Goal: Find specific page/section: Find specific page/section

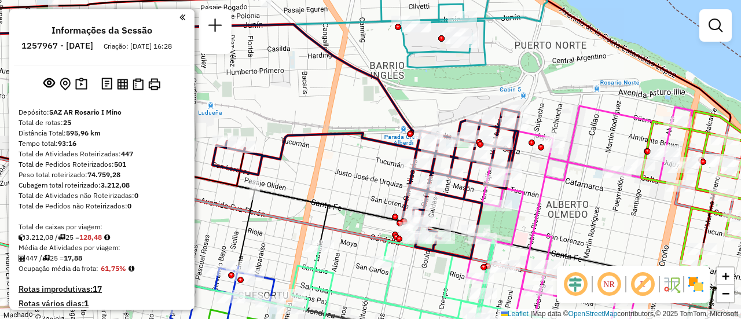
scroll to position [866, 0]
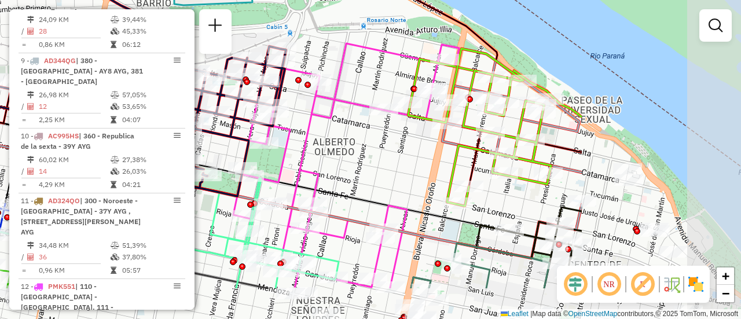
drag, startPoint x: 618, startPoint y: 209, endPoint x: 481, endPoint y: 157, distance: 146.8
click at [384, 147] on div "Janela de atendimento Grade de atendimento Capacidade Transportadoras Veículos …" at bounding box center [370, 159] width 741 height 319
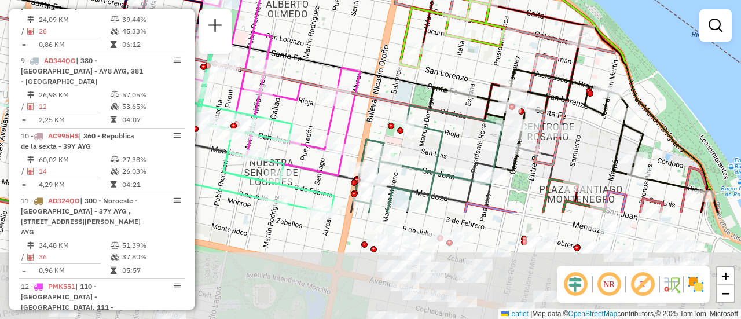
drag, startPoint x: 610, startPoint y: 218, endPoint x: 541, endPoint y: 79, distance: 155.7
click at [537, 67] on icon at bounding box center [537, 104] width 214 height 147
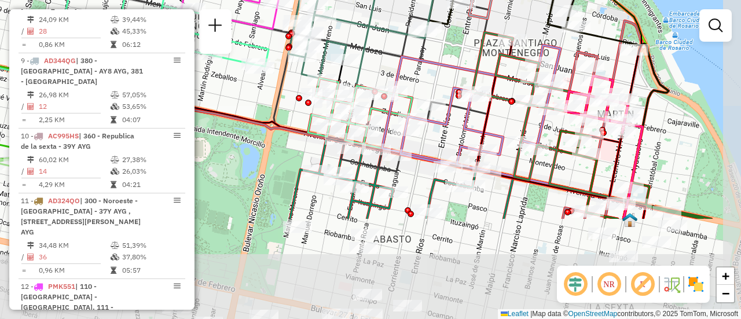
drag, startPoint x: 504, startPoint y: 200, endPoint x: 441, endPoint y: 68, distance: 146.6
click at [441, 68] on icon at bounding box center [477, 106] width 166 height 123
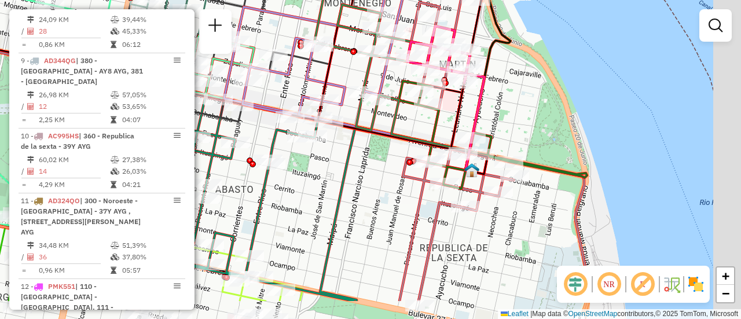
drag, startPoint x: 542, startPoint y: 189, endPoint x: 394, endPoint y: 145, distance: 154.1
click at [394, 145] on icon at bounding box center [328, 92] width 319 height 164
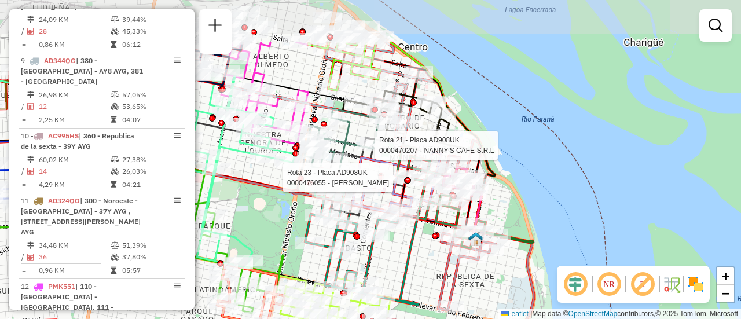
drag, startPoint x: 334, startPoint y: 111, endPoint x: 411, endPoint y: 195, distance: 114.4
click at [406, 184] on div at bounding box center [396, 178] width 29 height 12
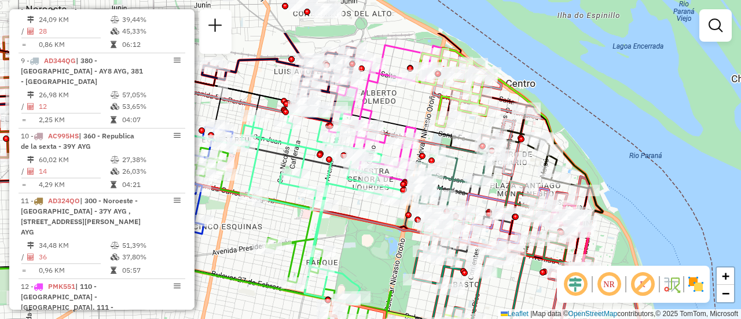
drag, startPoint x: 359, startPoint y: 45, endPoint x: 396, endPoint y: 110, distance: 74.7
click at [396, 110] on div "Janela de atendimento Grade de atendimento Capacidade Transportadoras Veículos …" at bounding box center [370, 159] width 741 height 319
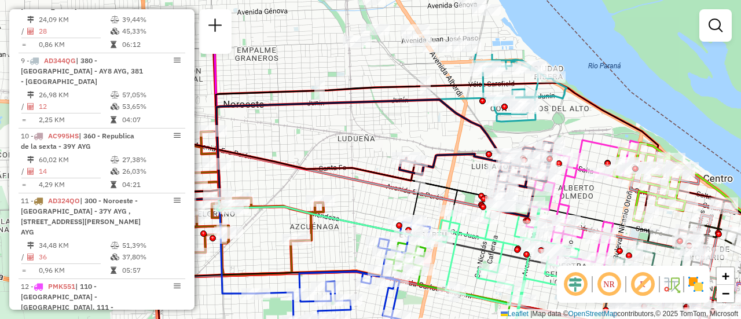
drag, startPoint x: 303, startPoint y: 47, endPoint x: 498, endPoint y: 133, distance: 213.2
click at [498, 133] on div "Janela de atendimento Grade de atendimento Capacidade Transportadoras Veículos …" at bounding box center [370, 159] width 741 height 319
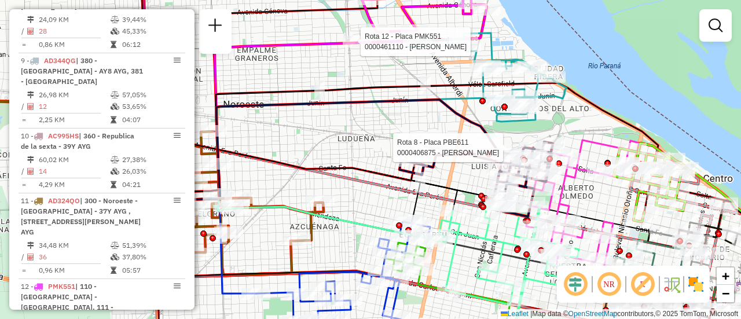
select select "**********"
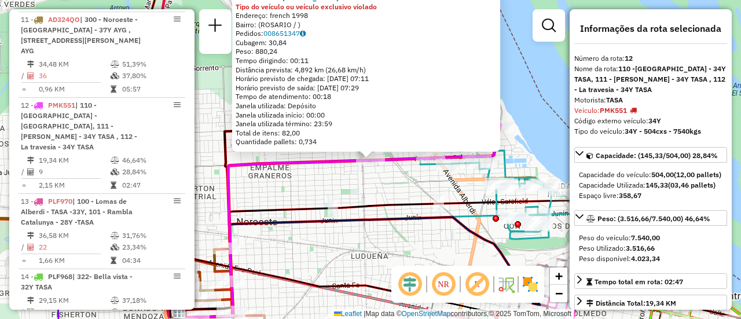
scroll to position [1147, 0]
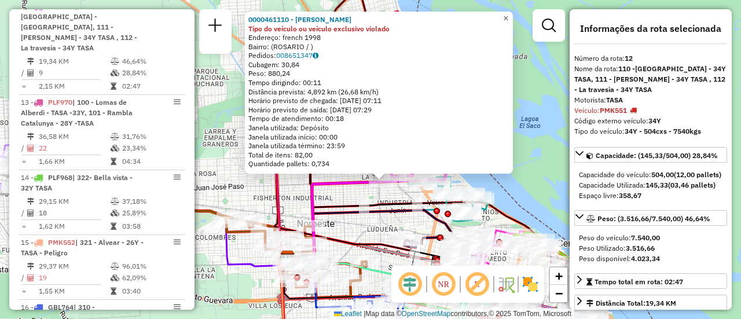
click at [508, 14] on span "×" at bounding box center [505, 18] width 5 height 10
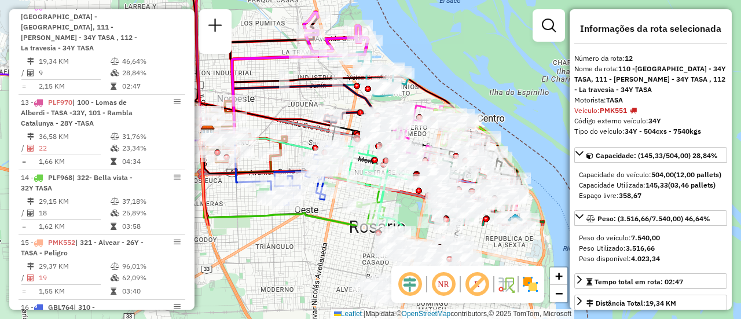
drag, startPoint x: 518, startPoint y: 193, endPoint x: 430, endPoint y: 82, distance: 142.2
click at [420, 56] on div "Janela de atendimento Grade de atendimento Capacidade Transportadoras Veículos …" at bounding box center [370, 159] width 741 height 319
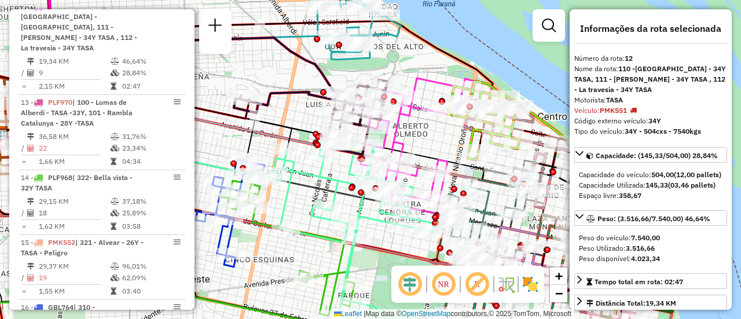
drag, startPoint x: 358, startPoint y: 111, endPoint x: 419, endPoint y: 133, distance: 65.0
click at [419, 133] on div "Janela de atendimento Grade de atendimento Capacidade Transportadoras Veículos …" at bounding box center [370, 159] width 741 height 319
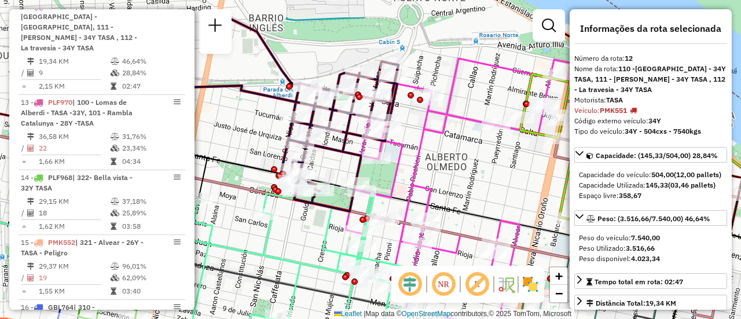
drag, startPoint x: 354, startPoint y: 82, endPoint x: 405, endPoint y: 131, distance: 70.9
click at [405, 131] on div "Janela de atendimento Grade de atendimento Capacidade Transportadoras Veículos …" at bounding box center [370, 159] width 741 height 319
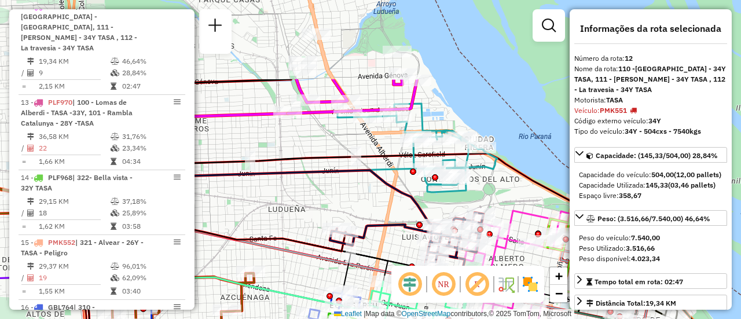
drag, startPoint x: 440, startPoint y: 86, endPoint x: 506, endPoint y: 197, distance: 129.0
click at [506, 197] on div "Janela de atendimento Grade de atendimento Capacidade Transportadoras Veículos …" at bounding box center [370, 159] width 741 height 319
